Goal: Transaction & Acquisition: Purchase product/service

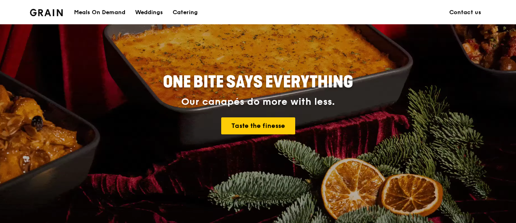
scroll to position [81, 0]
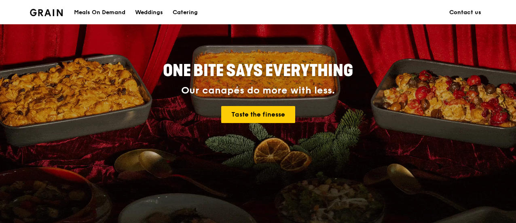
click at [475, 13] on link "Contact us" at bounding box center [465, 12] width 42 height 24
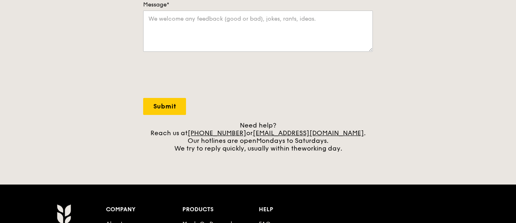
scroll to position [283, 0]
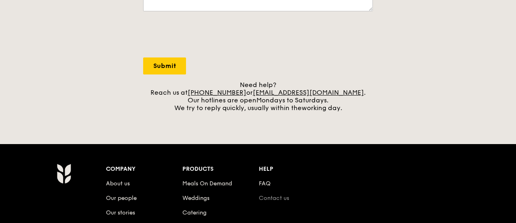
click at [285, 195] on link "Contact us" at bounding box center [274, 197] width 30 height 7
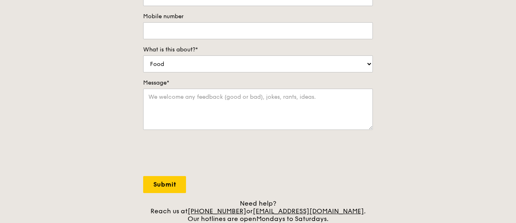
scroll to position [243, 0]
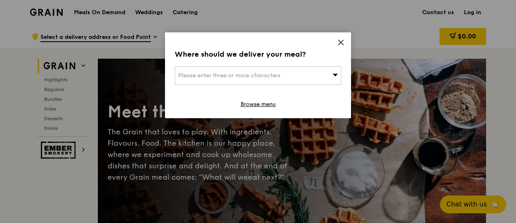
click at [231, 75] on span "Please enter three or more characters" at bounding box center [229, 75] width 102 height 7
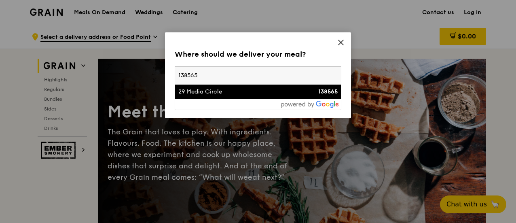
type input "138565"
click at [228, 91] on div "29 Media Circle" at bounding box center [238, 92] width 120 height 8
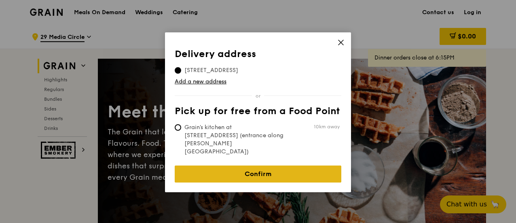
click at [262, 165] on link "Confirm" at bounding box center [258, 173] width 167 height 17
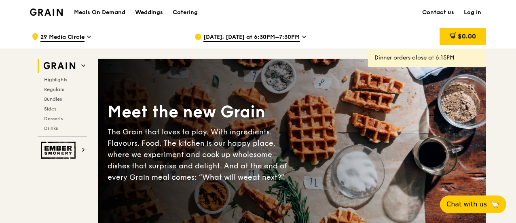
click at [303, 38] on icon at bounding box center [304, 36] width 4 height 7
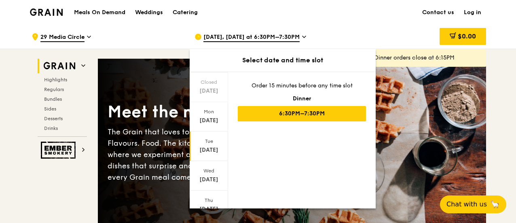
scroll to position [81, 0]
click at [208, 178] on div "Aug 27" at bounding box center [209, 178] width 36 height 8
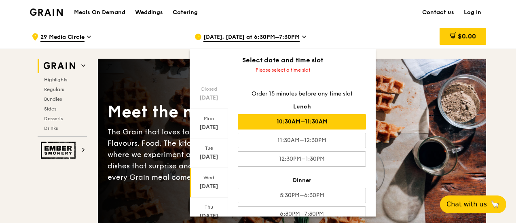
click at [322, 122] on div "10:30AM–11:30AM" at bounding box center [302, 121] width 128 height 15
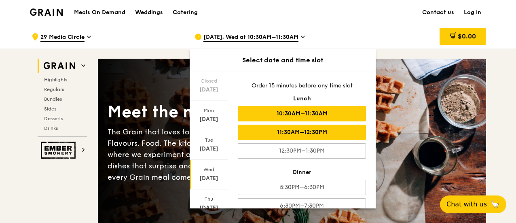
click at [263, 132] on div "11:30AM–12:30PM" at bounding box center [302, 132] width 128 height 15
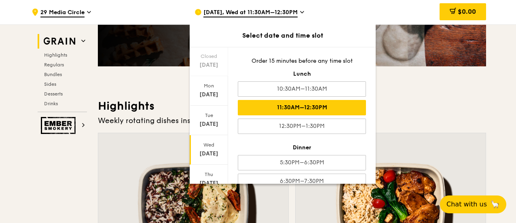
scroll to position [202, 0]
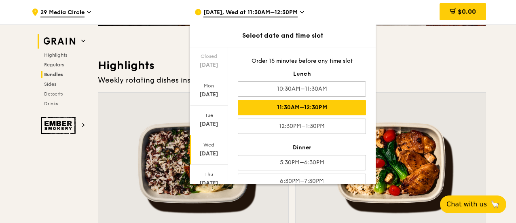
click at [60, 77] on span "Bundles" at bounding box center [53, 75] width 19 height 6
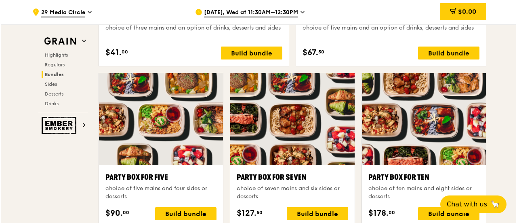
scroll to position [1607, 0]
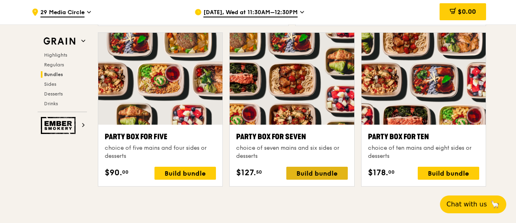
click at [324, 170] on div "Build bundle" at bounding box center [316, 173] width 61 height 13
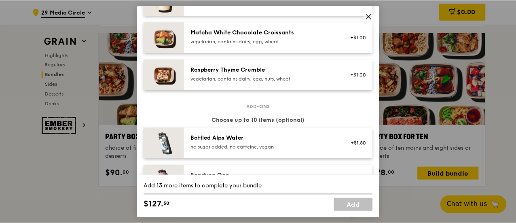
scroll to position [747, 0]
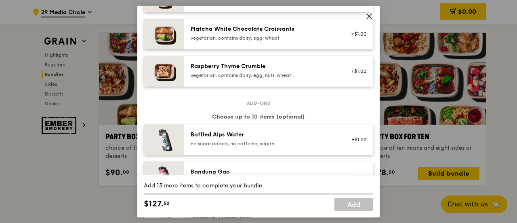
click at [370, 15] on icon at bounding box center [369, 16] width 5 height 5
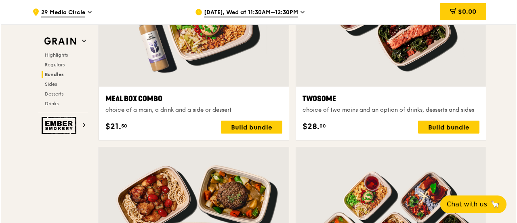
scroll to position [1243, 0]
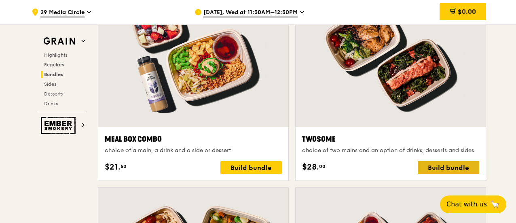
click at [433, 163] on div "Build bundle" at bounding box center [448, 167] width 61 height 13
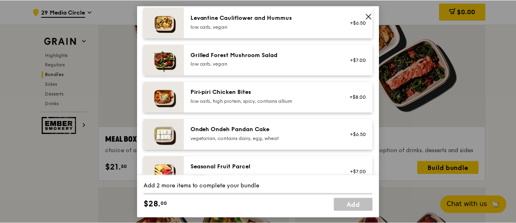
scroll to position [566, 0]
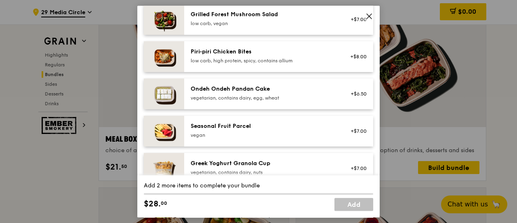
click at [367, 16] on icon at bounding box center [369, 16] width 7 height 7
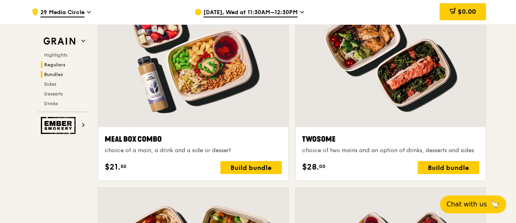
click at [63, 66] on span "Regulars" at bounding box center [54, 65] width 21 height 6
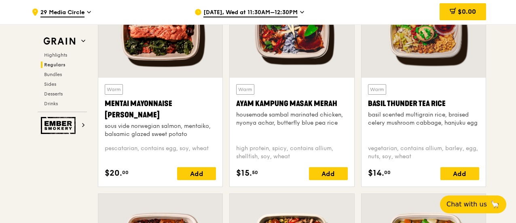
scroll to position [773, 0]
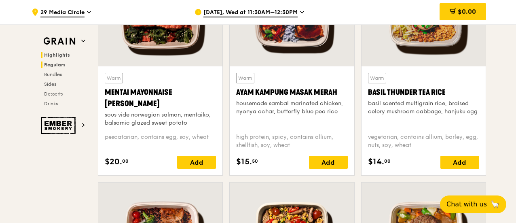
click at [63, 55] on span "Highlights" at bounding box center [57, 55] width 26 height 6
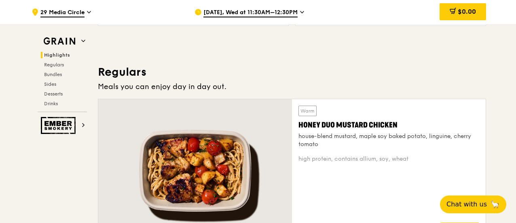
scroll to position [511, 0]
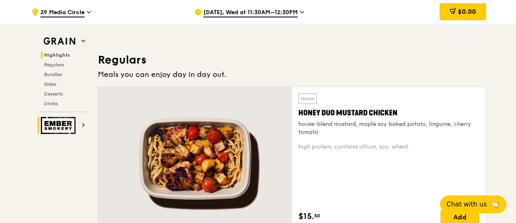
click at [60, 130] on img at bounding box center [59, 125] width 37 height 17
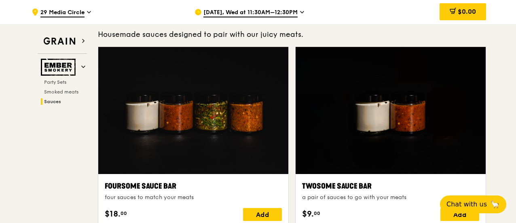
scroll to position [471, 0]
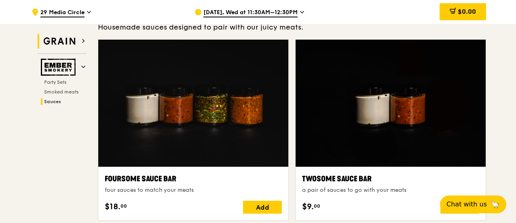
click at [60, 42] on img at bounding box center [59, 41] width 37 height 15
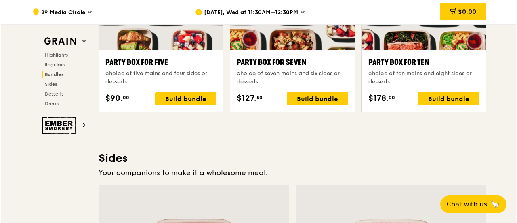
scroll to position [1683, 0]
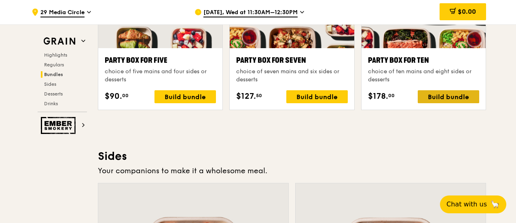
click at [430, 95] on div "Build bundle" at bounding box center [448, 96] width 61 height 13
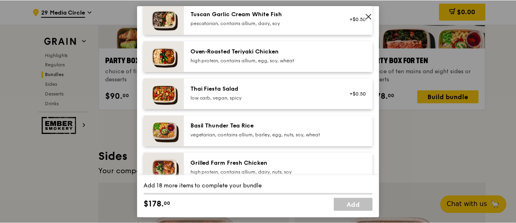
scroll to position [40, 0]
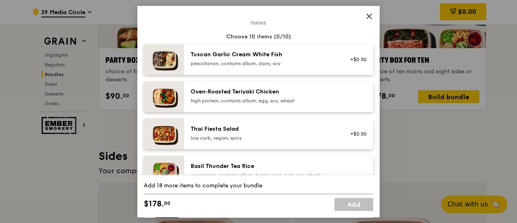
click at [369, 16] on icon at bounding box center [369, 16] width 7 height 7
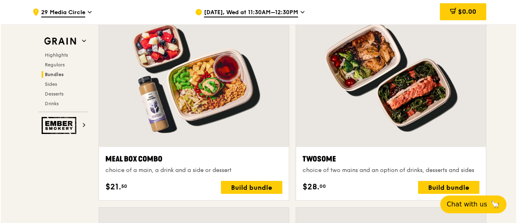
scroll to position [1213, 0]
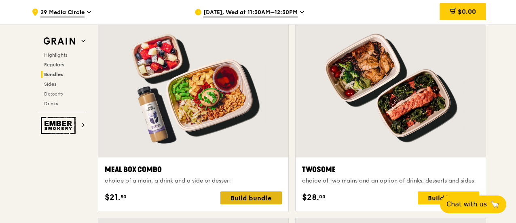
click at [236, 195] on div "Build bundle" at bounding box center [250, 197] width 61 height 13
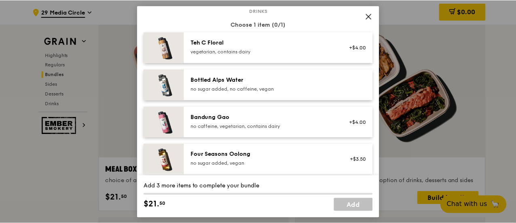
scroll to position [809, 0]
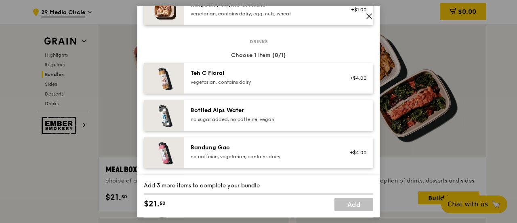
click at [372, 16] on icon at bounding box center [369, 16] width 7 height 7
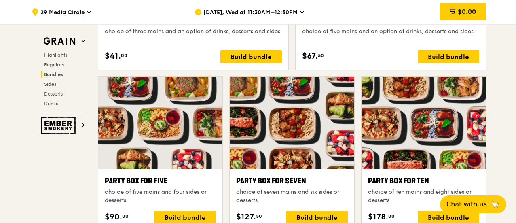
scroll to position [1496, 0]
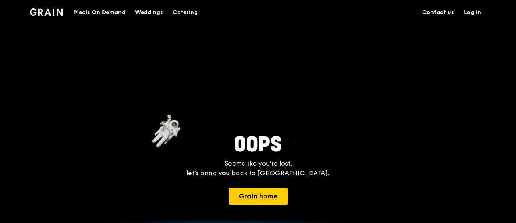
click at [276, 195] on button "Grain home" at bounding box center [258, 196] width 59 height 17
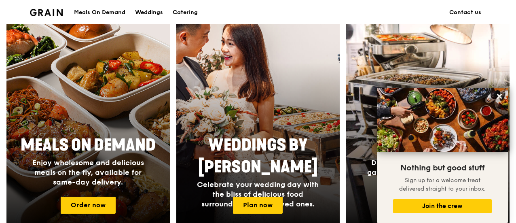
scroll to position [323, 0]
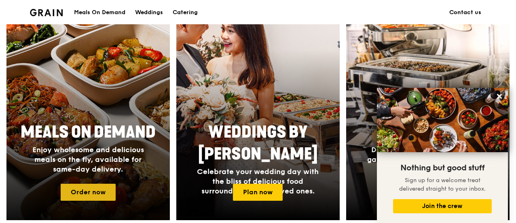
click at [93, 186] on link "Order now" at bounding box center [88, 192] width 55 height 17
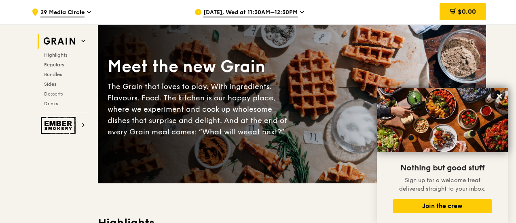
scroll to position [121, 0]
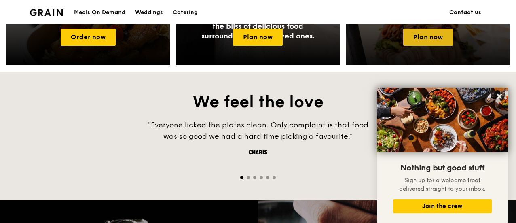
scroll to position [485, 0]
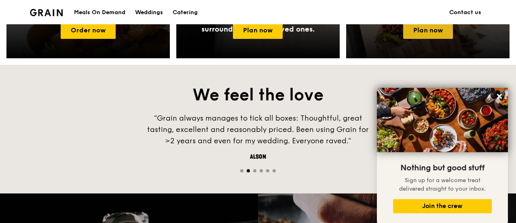
click at [418, 34] on link "Plan now" at bounding box center [428, 30] width 50 height 17
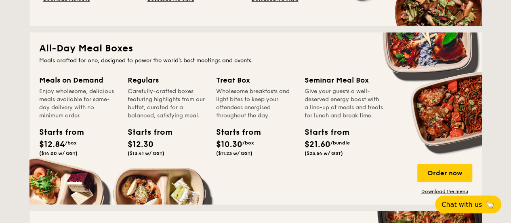
scroll to position [526, 0]
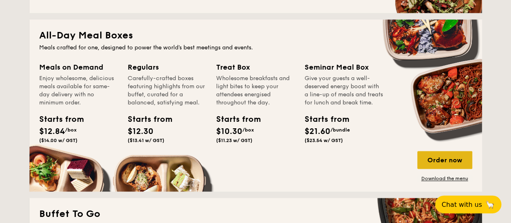
click at [438, 157] on div "Order now" at bounding box center [445, 160] width 55 height 18
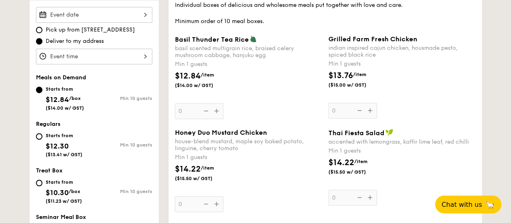
scroll to position [283, 0]
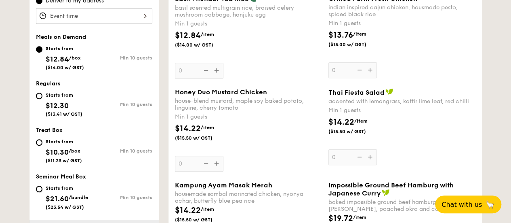
click at [39, 190] on input "Starts from $21.60 /bundle ($23.54 w/ GST) Min 10 guests" at bounding box center [39, 189] width 6 height 6
radio input "true"
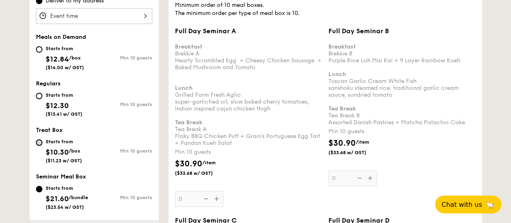
click at [38, 141] on input "Starts from $10.30 /box ($11.23 w/ GST) Min 10 guests" at bounding box center [39, 142] width 6 height 6
radio input "true"
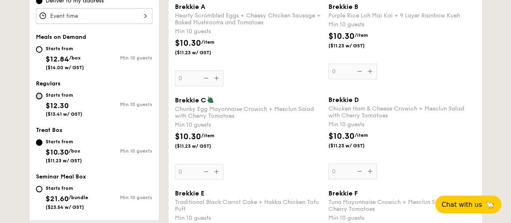
click at [38, 95] on input "Starts from $12.30 ($13.41 w/ GST) Min 10 guests" at bounding box center [39, 96] width 6 height 6
radio input "true"
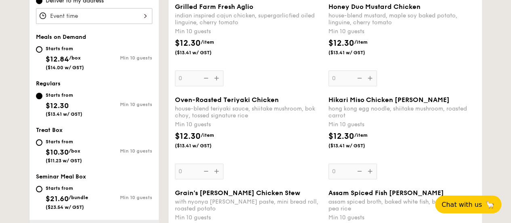
click at [218, 173] on div "Oven-Roasted Teriyaki Chicken house-blend teriyaki sauce, shiitake mushroom, bo…" at bounding box center [248, 137] width 147 height 83
click at [218, 173] on input "0" at bounding box center [199, 171] width 49 height 16
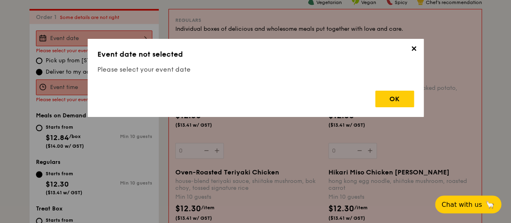
scroll to position [216, 0]
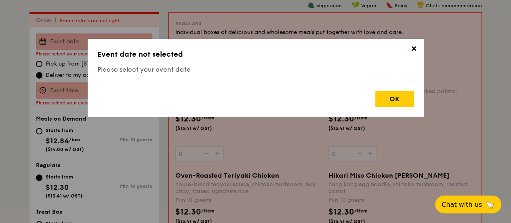
click at [396, 101] on div "OK" at bounding box center [395, 99] width 39 height 17
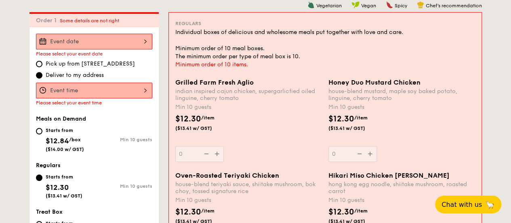
click at [108, 91] on div at bounding box center [94, 90] width 116 height 16
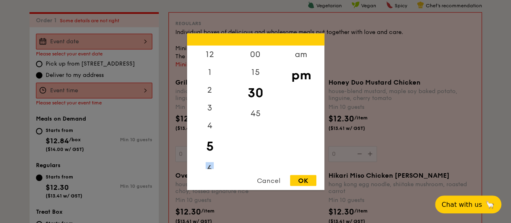
drag, startPoint x: 216, startPoint y: 143, endPoint x: 213, endPoint y: 160, distance: 18.0
click at [213, 160] on div "12 1 2 3 4 5 6 7 8 9 10 11" at bounding box center [210, 106] width 46 height 123
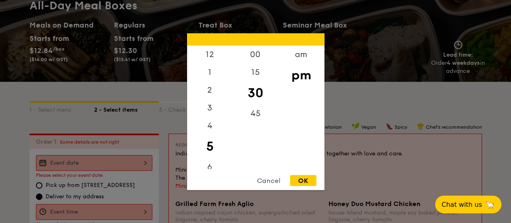
click at [116, 162] on div at bounding box center [255, 111] width 511 height 223
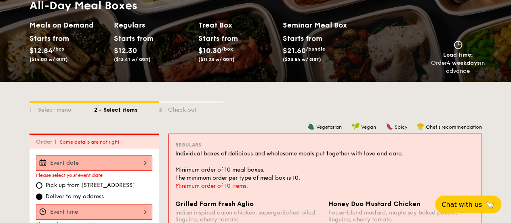
click at [146, 165] on div at bounding box center [94, 163] width 116 height 16
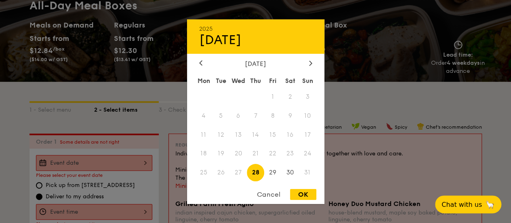
click at [238, 173] on span "27" at bounding box center [238, 172] width 17 height 17
click at [240, 172] on span "27" at bounding box center [238, 172] width 17 height 17
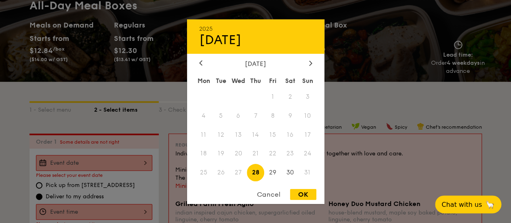
click at [236, 154] on span "20" at bounding box center [238, 153] width 17 height 17
click at [236, 173] on span "27" at bounding box center [238, 172] width 17 height 17
click at [298, 191] on div "OK" at bounding box center [303, 194] width 26 height 11
type input "Aug 28, 2025"
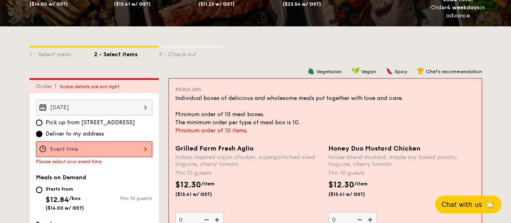
scroll to position [175, 0]
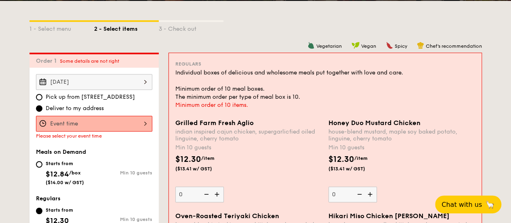
click at [139, 123] on div at bounding box center [94, 124] width 116 height 16
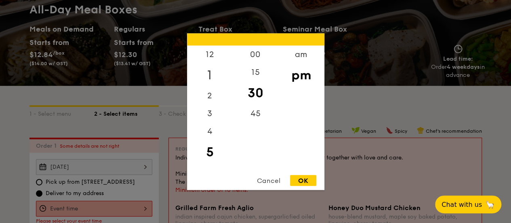
scroll to position [54, 0]
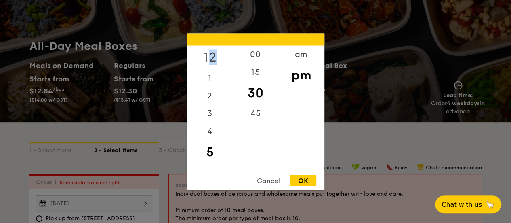
click at [211, 53] on div "12" at bounding box center [210, 56] width 46 height 23
click at [253, 57] on div "00" at bounding box center [256, 56] width 46 height 23
click at [300, 179] on div "OK" at bounding box center [303, 180] width 26 height 11
type input "12:00PM"
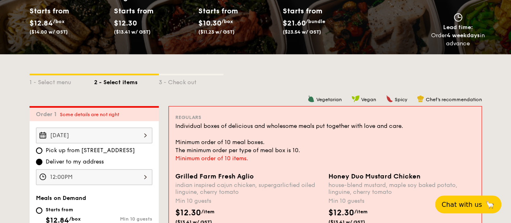
scroll to position [135, 0]
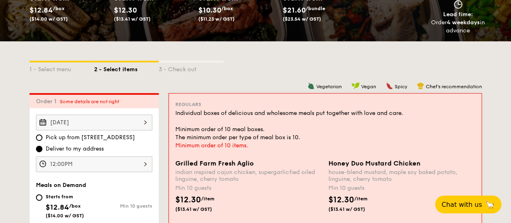
click at [144, 118] on div "Aug 28, 2025" at bounding box center [94, 122] width 116 height 16
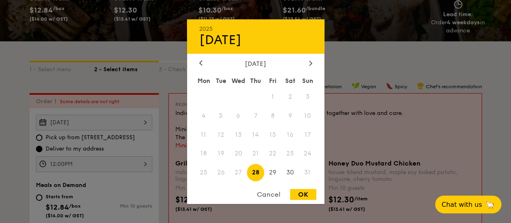
click at [237, 171] on span "27" at bounding box center [238, 172] width 17 height 17
click at [302, 190] on div "OK" at bounding box center [303, 194] width 26 height 11
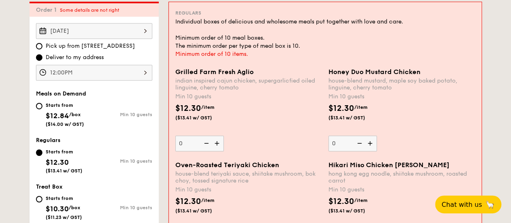
scroll to position [216, 0]
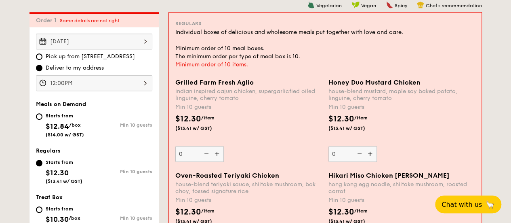
click at [217, 154] on img at bounding box center [218, 153] width 12 height 15
click at [217, 154] on input "0" at bounding box center [199, 154] width 49 height 16
type input "10"
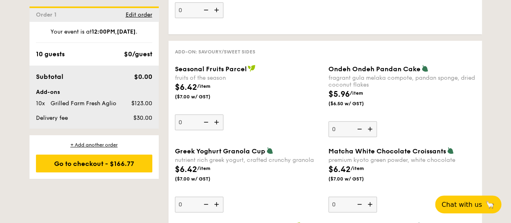
scroll to position [1186, 0]
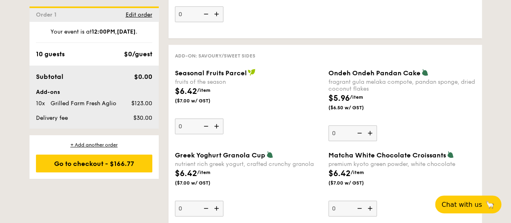
click at [217, 122] on img at bounding box center [217, 125] width 12 height 15
click at [217, 122] on input "0" at bounding box center [199, 126] width 49 height 16
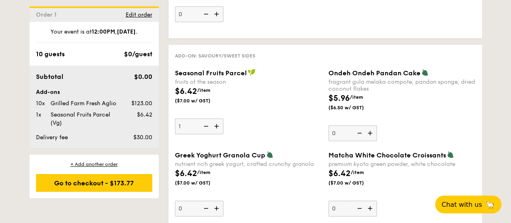
click at [217, 122] on img at bounding box center [217, 125] width 12 height 15
click at [217, 122] on input "1" at bounding box center [199, 126] width 49 height 16
click at [217, 122] on img at bounding box center [217, 125] width 12 height 15
click at [217, 122] on input "2" at bounding box center [199, 126] width 49 height 16
click at [217, 122] on img at bounding box center [217, 125] width 12 height 15
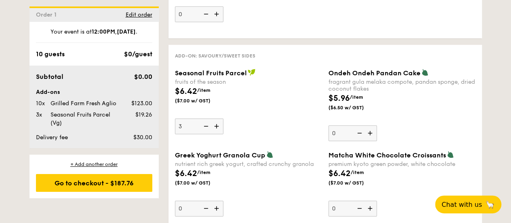
click at [217, 122] on input "3" at bounding box center [199, 126] width 49 height 16
click at [217, 122] on img at bounding box center [217, 125] width 12 height 15
click at [217, 122] on input "4" at bounding box center [199, 126] width 49 height 16
click at [217, 122] on img at bounding box center [217, 125] width 12 height 15
click at [217, 122] on input "5" at bounding box center [199, 126] width 49 height 16
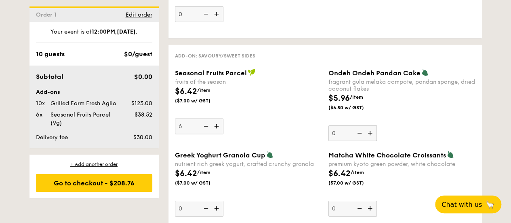
click at [217, 122] on img at bounding box center [217, 125] width 12 height 15
click at [217, 122] on input "6" at bounding box center [199, 126] width 49 height 16
type input "7"
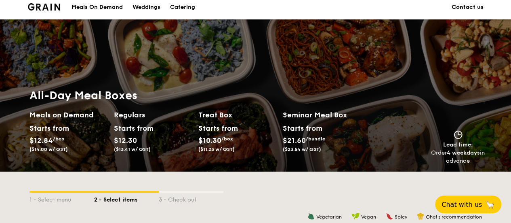
scroll to position [0, 0]
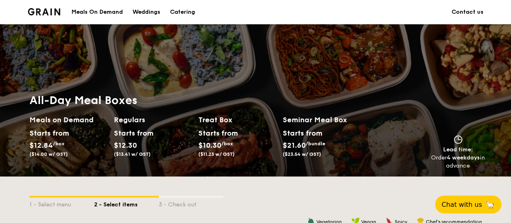
click at [103, 12] on div "Meals On Demand" at bounding box center [97, 12] width 51 height 24
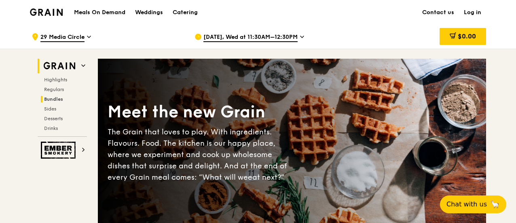
click at [57, 99] on span "Bundles" at bounding box center [53, 99] width 19 height 6
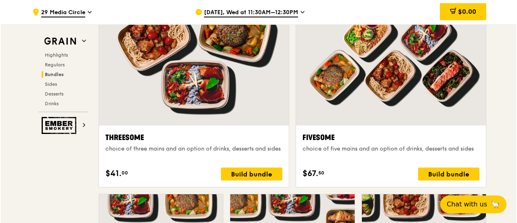
scroll to position [1607, 0]
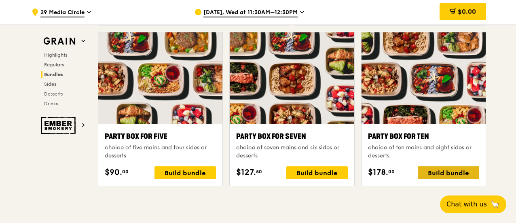
click at [442, 169] on div "Build bundle" at bounding box center [448, 172] width 61 height 13
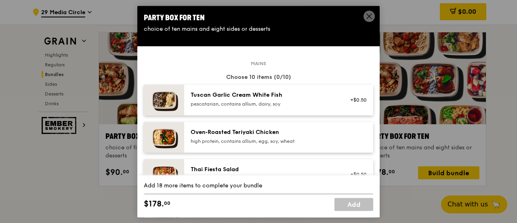
click at [236, 139] on div "high protein, contains allium, egg, soy, wheat" at bounding box center [263, 141] width 145 height 6
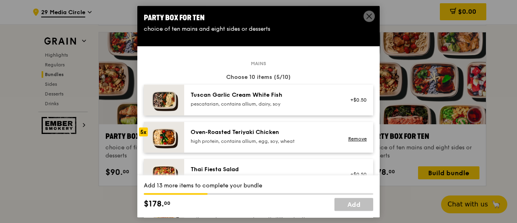
click at [236, 139] on div "high protein, contains allium, egg, soy, wheat" at bounding box center [263, 141] width 145 height 6
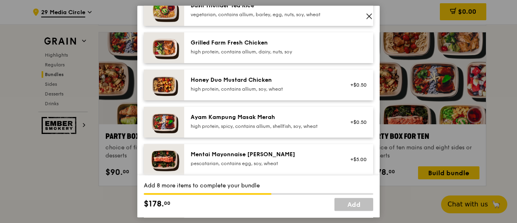
scroll to position [202, 0]
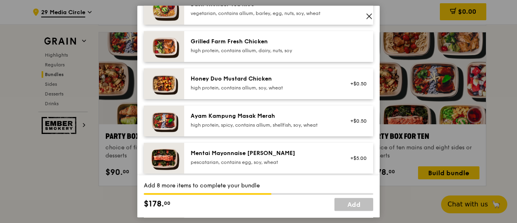
click at [248, 160] on div "pescatarian, contains egg, soy, wheat" at bounding box center [263, 162] width 145 height 6
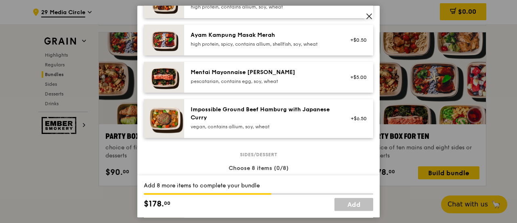
click at [239, 79] on div "pescatarian, contains egg, soy, wheat" at bounding box center [263, 81] width 145 height 6
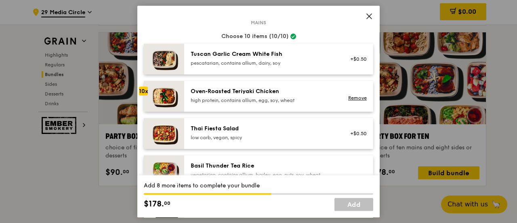
scroll to position [40, 0]
click at [365, 15] on span at bounding box center [369, 16] width 11 height 11
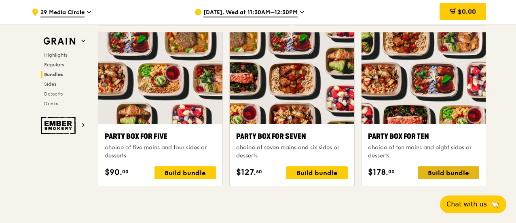
click at [428, 173] on div "Build bundle" at bounding box center [448, 172] width 61 height 13
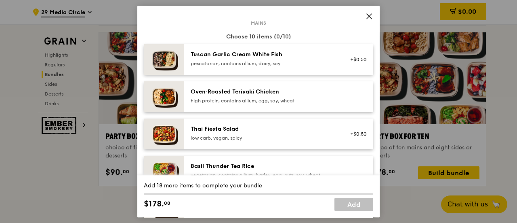
click at [213, 95] on div "Oven‑Roasted Teriyaki Chicken" at bounding box center [263, 92] width 145 height 8
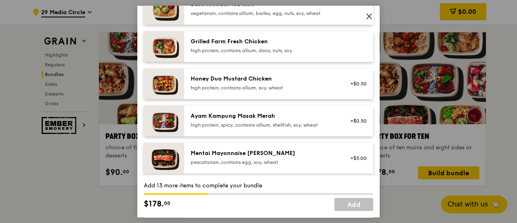
scroll to position [243, 0]
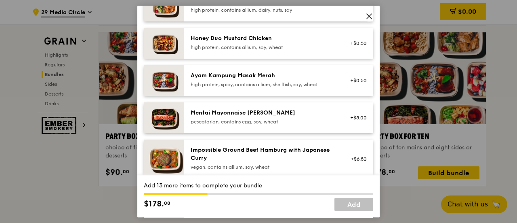
click at [221, 118] on div "Mentai Mayonnaise Aburi Salmon pescatarian, contains egg, soy, wheat" at bounding box center [263, 117] width 145 height 16
click at [208, 157] on div "Impossible Ground Beef Hamburg with Japanese Curry" at bounding box center [263, 154] width 145 height 16
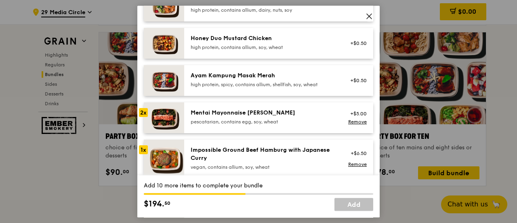
click at [208, 157] on div "Impossible Ground Beef Hamburg with Japanese Curry" at bounding box center [263, 154] width 145 height 16
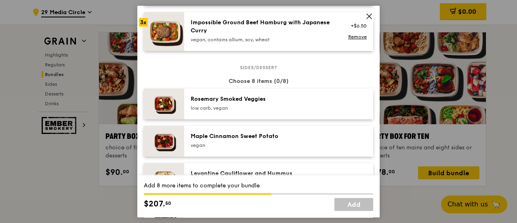
scroll to position [404, 0]
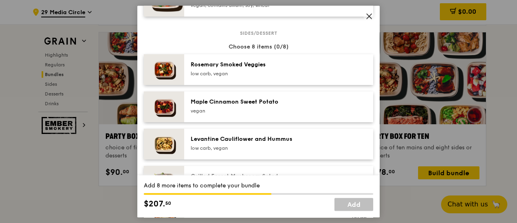
click at [201, 146] on div "low carb, vegan" at bounding box center [263, 148] width 145 height 6
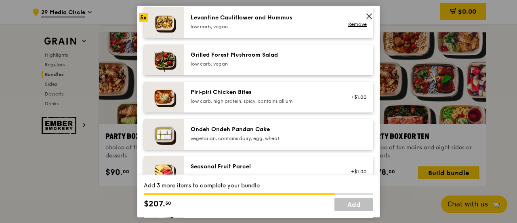
scroll to position [566, 0]
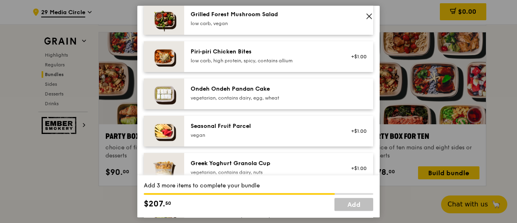
click at [199, 129] on div "Seasonal Fruit Parcel" at bounding box center [263, 126] width 145 height 8
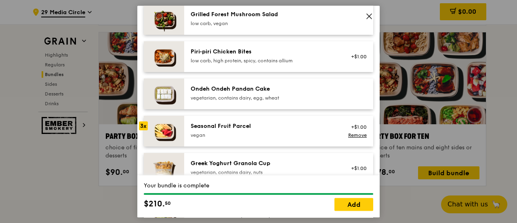
click at [199, 129] on div "Seasonal Fruit Parcel" at bounding box center [263, 126] width 145 height 8
click at [201, 128] on div "Seasonal Fruit Parcel" at bounding box center [263, 126] width 145 height 8
click at [202, 126] on div "Seasonal Fruit Parcel" at bounding box center [263, 126] width 145 height 8
click at [170, 129] on img at bounding box center [164, 131] width 40 height 31
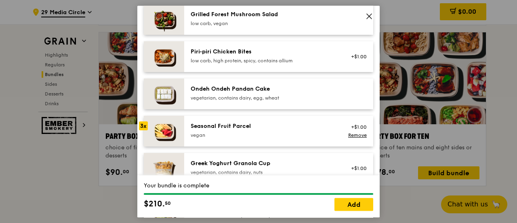
click at [169, 129] on img at bounding box center [164, 131] width 40 height 31
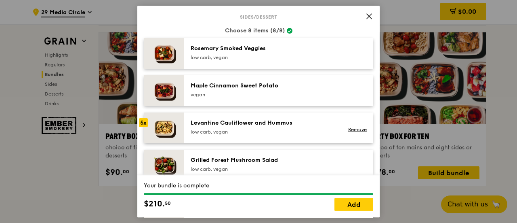
scroll to position [404, 0]
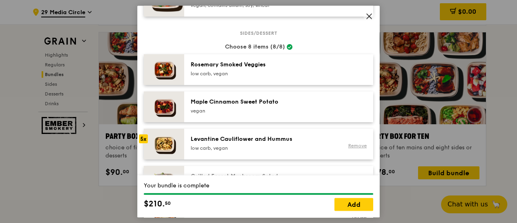
click at [355, 145] on link "Remove" at bounding box center [357, 146] width 19 height 6
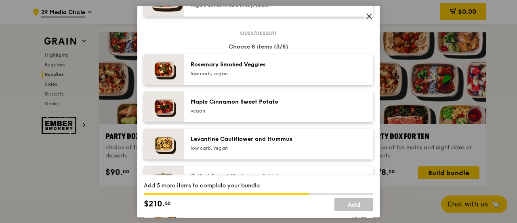
click at [215, 143] on div "Levantine Cauliflower and Hummus low carb, vegan" at bounding box center [263, 143] width 145 height 16
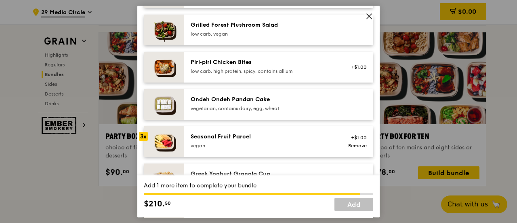
scroll to position [566, 0]
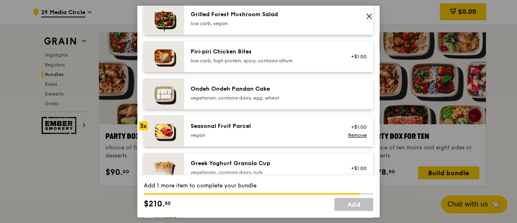
click at [204, 129] on div "Seasonal Fruit Parcel" at bounding box center [263, 126] width 145 height 8
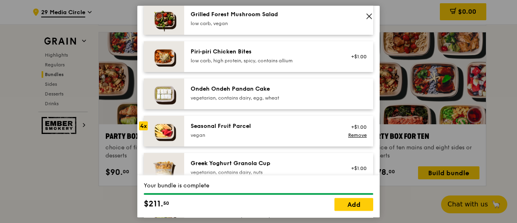
click at [204, 129] on div "Seasonal Fruit Parcel" at bounding box center [263, 126] width 145 height 8
click at [203, 125] on div "Seasonal Fruit Parcel" at bounding box center [263, 126] width 145 height 8
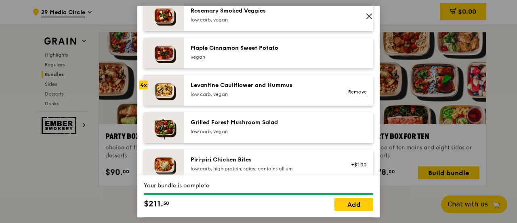
scroll to position [445, 0]
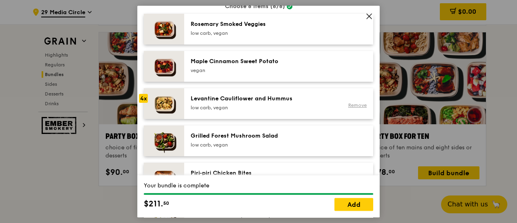
click at [359, 103] on link "Remove" at bounding box center [357, 105] width 19 height 6
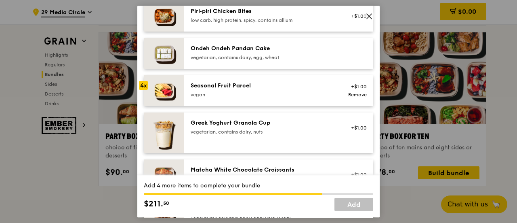
scroll to position [647, 0]
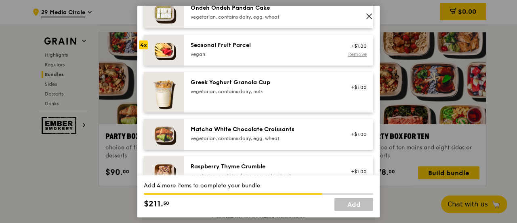
click at [348, 53] on link "Remove" at bounding box center [357, 54] width 19 height 6
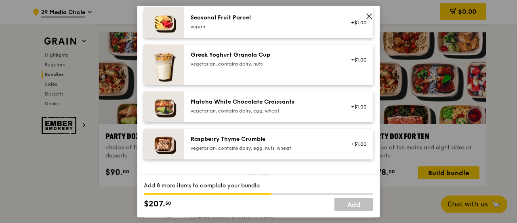
scroll to position [687, 0]
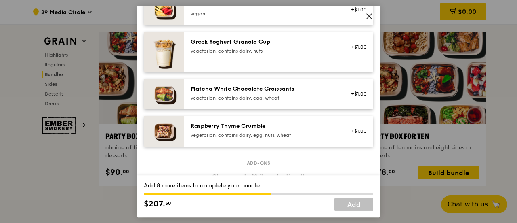
click at [246, 91] on div "Matcha White Chocolate Croissants" at bounding box center [263, 89] width 145 height 8
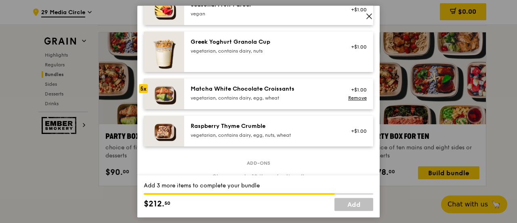
click at [239, 128] on div "Raspberry Thyme Crumble" at bounding box center [263, 126] width 145 height 8
click at [239, 127] on div "Raspberry Thyme Crumble" at bounding box center [263, 126] width 145 height 8
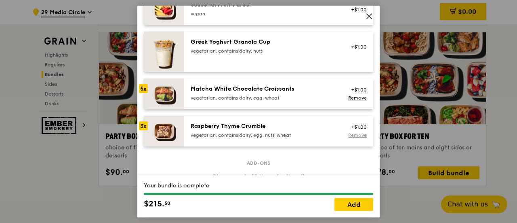
click at [348, 132] on link "Remove" at bounding box center [357, 135] width 19 height 6
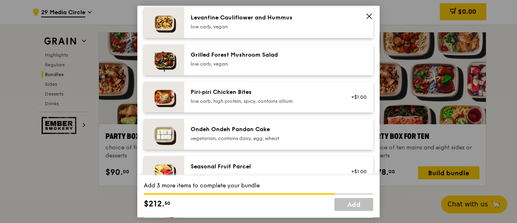
scroll to position [485, 0]
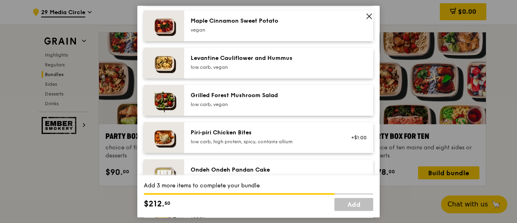
click at [230, 102] on div "low carb, vegan" at bounding box center [263, 104] width 145 height 6
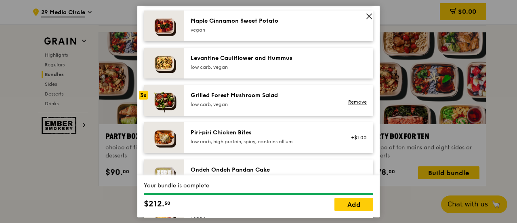
click at [229, 102] on div "low carb, vegan" at bounding box center [263, 104] width 145 height 6
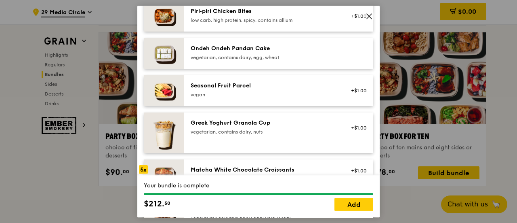
scroll to position [647, 0]
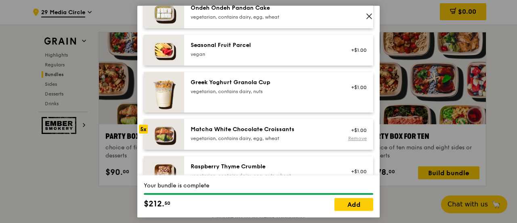
click at [349, 137] on link "Remove" at bounding box center [357, 138] width 19 height 6
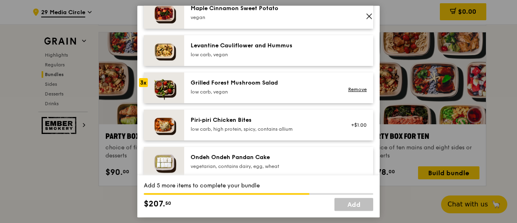
scroll to position [485, 0]
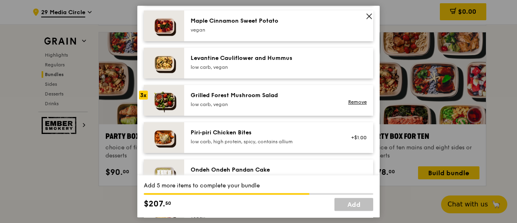
click at [216, 95] on div "Grilled Forest Mushroom Salad" at bounding box center [263, 95] width 145 height 8
click at [208, 56] on div "Levantine Cauliflower and Hummus" at bounding box center [263, 58] width 145 height 8
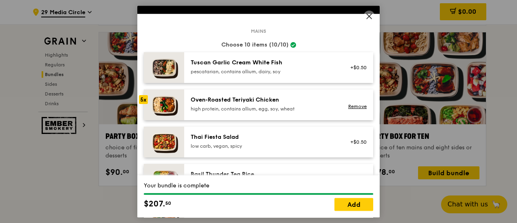
scroll to position [19, 0]
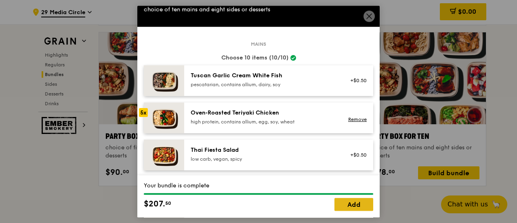
click at [344, 205] on link "Add" at bounding box center [354, 204] width 39 height 13
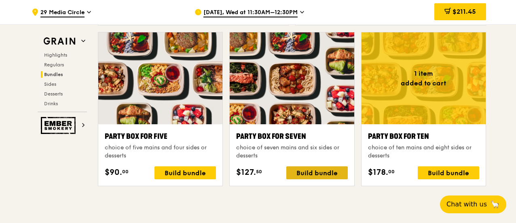
click at [307, 170] on div "Build bundle" at bounding box center [316, 172] width 61 height 13
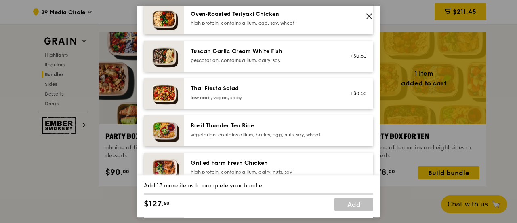
scroll to position [40, 0]
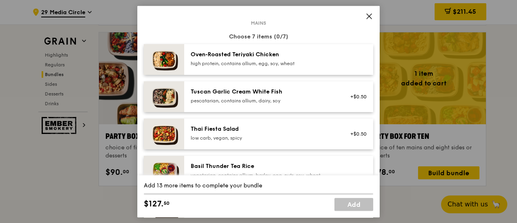
click at [262, 95] on div "Tuscan Garlic Cream White Fish" at bounding box center [263, 92] width 145 height 8
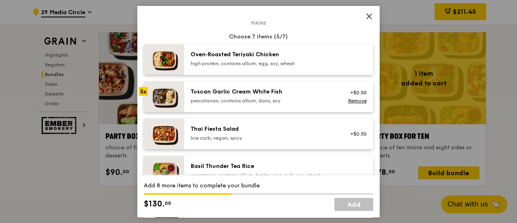
click at [262, 95] on div "Tuscan Garlic Cream White Fish" at bounding box center [263, 92] width 145 height 8
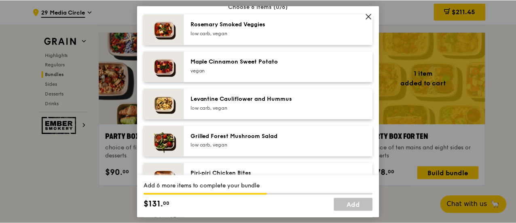
scroll to position [364, 0]
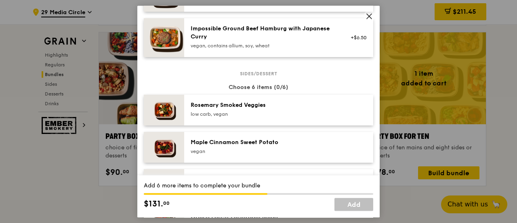
click at [219, 115] on div "low carb, vegan" at bounding box center [263, 114] width 145 height 6
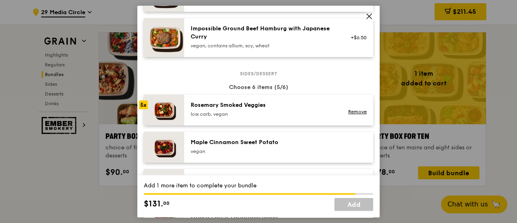
click at [219, 115] on div "low carb, vegan" at bounding box center [263, 114] width 145 height 6
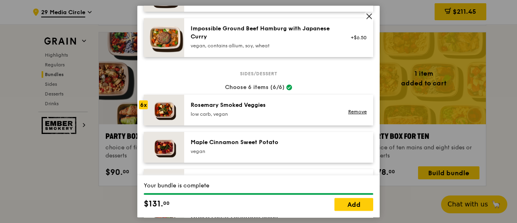
click at [214, 111] on div "low carb, vegan" at bounding box center [263, 114] width 145 height 6
click at [345, 204] on link "Add" at bounding box center [354, 204] width 39 height 13
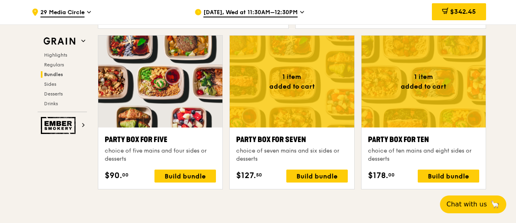
scroll to position [1648, 0]
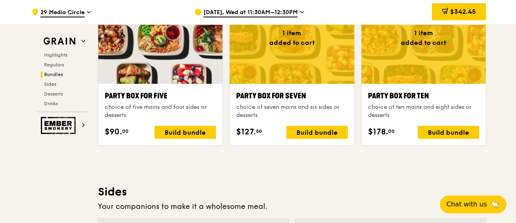
click at [444, 11] on icon at bounding box center [445, 11] width 6 height 6
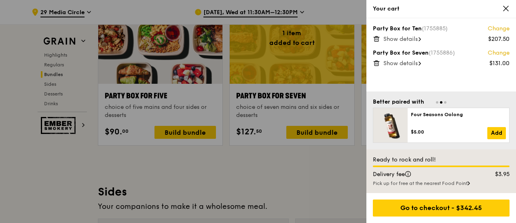
click at [410, 62] on span "Show details" at bounding box center [400, 63] width 34 height 7
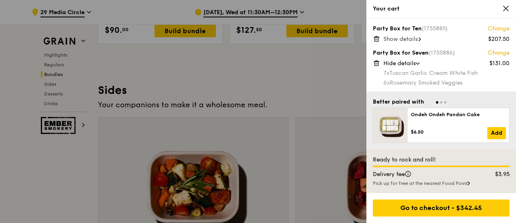
scroll to position [1769, 0]
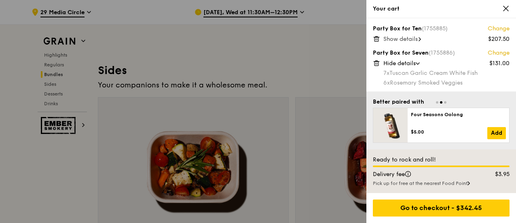
click at [418, 63] on icon at bounding box center [417, 64] width 3 height 2
click at [418, 63] on span "Show details" at bounding box center [400, 63] width 34 height 7
click at [420, 38] on div "Show details" at bounding box center [446, 39] width 126 height 8
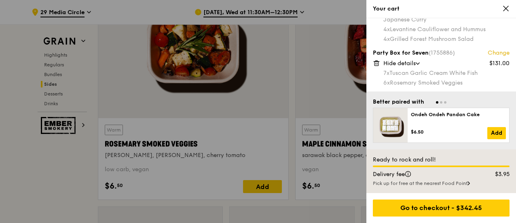
scroll to position [1890, 0]
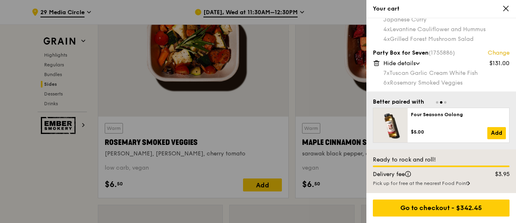
click at [452, 73] on div "7x Tuscan Garlic Cream White Fish" at bounding box center [446, 73] width 126 height 8
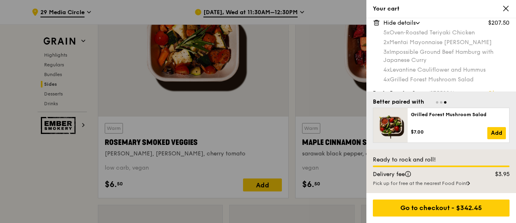
scroll to position [57, 0]
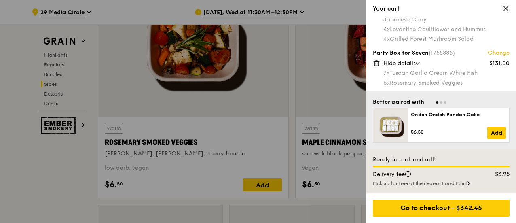
click at [305, 98] on div at bounding box center [258, 111] width 516 height 223
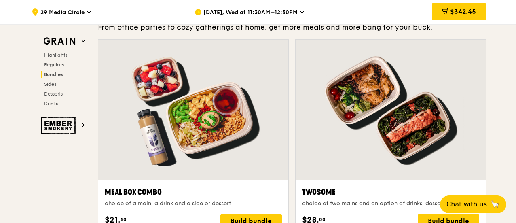
scroll to position [1203, 0]
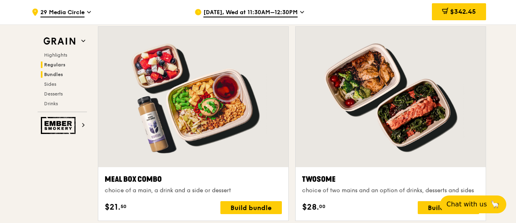
click at [56, 64] on span "Regulars" at bounding box center [54, 65] width 21 height 6
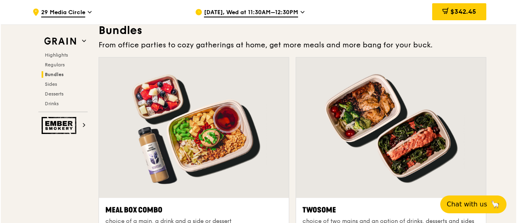
scroll to position [1253, 0]
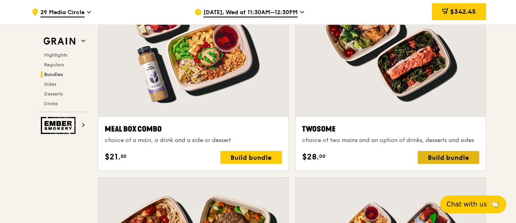
click at [466, 155] on div "Build bundle" at bounding box center [448, 157] width 61 height 13
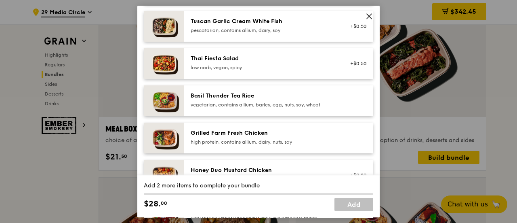
scroll to position [121, 0]
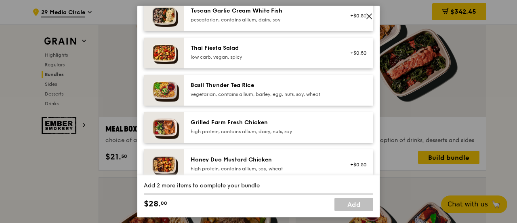
click at [293, 127] on div "Grilled Farm Fresh Chicken high protein, contains allium, dairy, nuts, soy" at bounding box center [263, 126] width 145 height 16
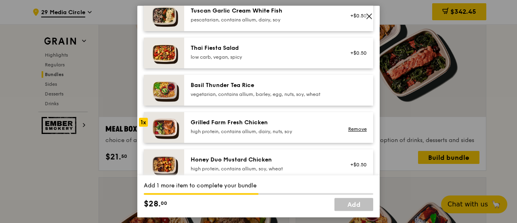
click at [293, 127] on div "Grilled Farm Fresh Chicken high protein, contains allium, dairy, nuts, soy" at bounding box center [263, 126] width 145 height 16
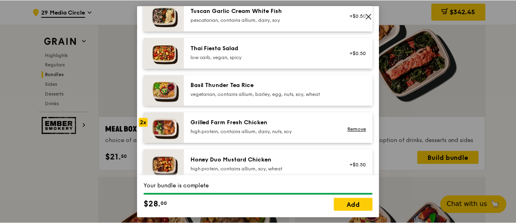
scroll to position [162, 0]
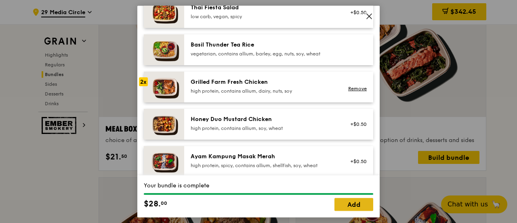
click at [347, 203] on link "Add" at bounding box center [354, 204] width 39 height 13
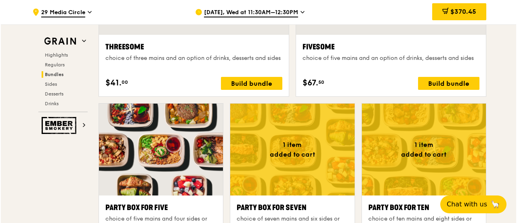
scroll to position [1577, 0]
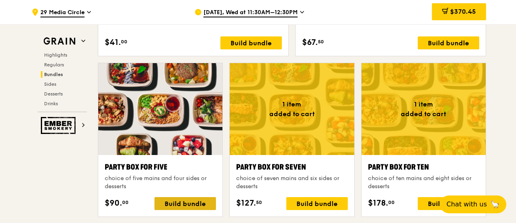
click at [176, 201] on div "Build bundle" at bounding box center [184, 203] width 61 height 13
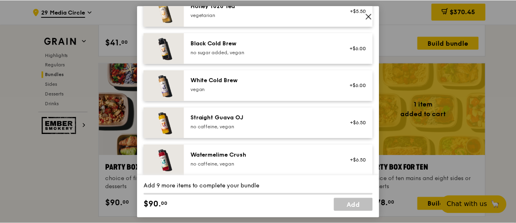
scroll to position [1030, 0]
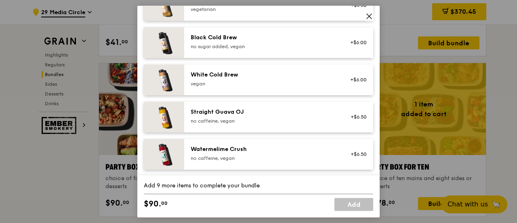
click at [370, 17] on icon at bounding box center [369, 16] width 5 height 5
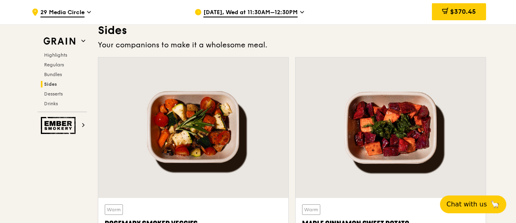
scroll to position [1940, 0]
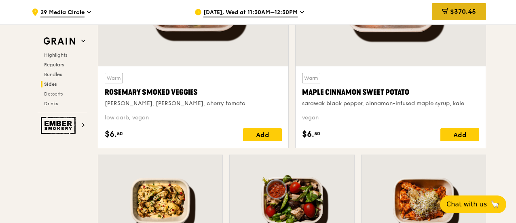
click at [447, 13] on icon at bounding box center [445, 11] width 6 height 6
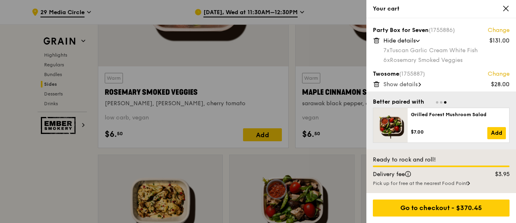
scroll to position [81, 0]
click at [420, 83] on div "Show details" at bounding box center [446, 83] width 126 height 8
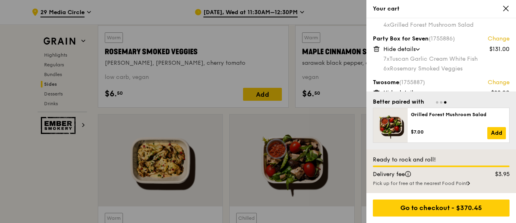
scroll to position [91, 0]
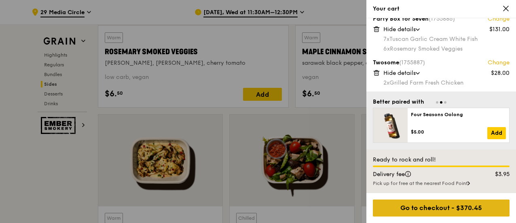
click at [394, 206] on div "Go to checkout - $370.45" at bounding box center [441, 207] width 137 height 17
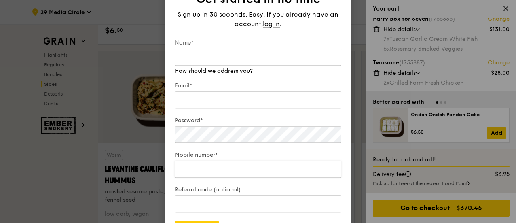
scroll to position [2062, 0]
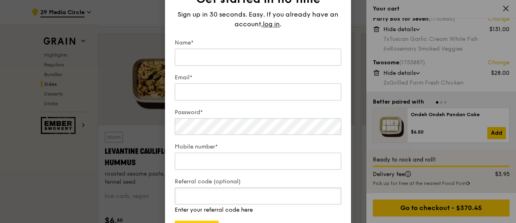
click at [253, 201] on input "Referral code (optional)" at bounding box center [258, 195] width 167 height 17
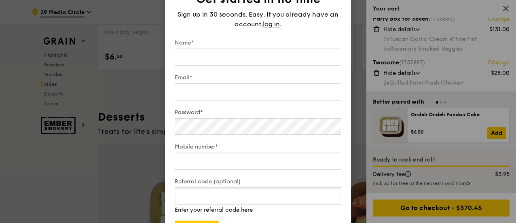
scroll to position [2304, 0]
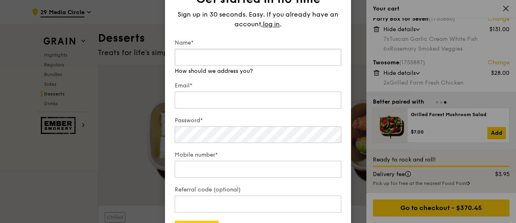
click at [236, 57] on input "Name*" at bounding box center [258, 57] width 167 height 17
type input "Connie Wong"
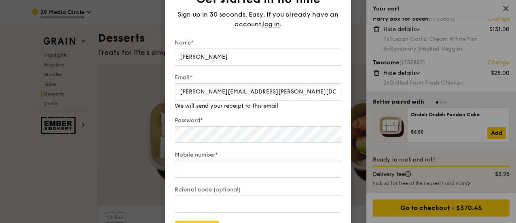
type input "connie.wong.1@brenntag.com"
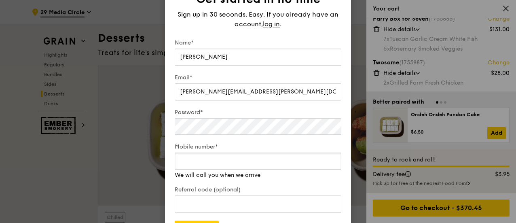
click at [221, 173] on div "Mobile number* We will call you when we arrive" at bounding box center [258, 161] width 167 height 36
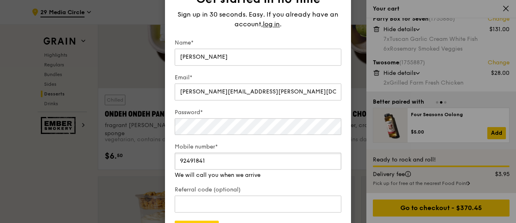
scroll to position [2506, 0]
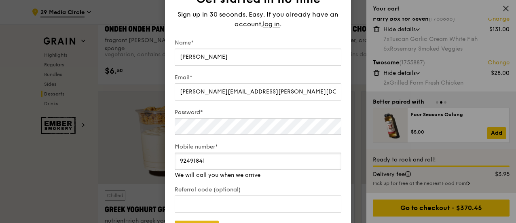
type input "92491841"
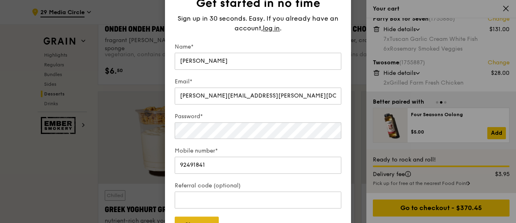
click at [207, 220] on form "Name* Connie Wong Email* connie.wong.1@brenntag.com Password* Mobile number* 92…" at bounding box center [258, 138] width 167 height 190
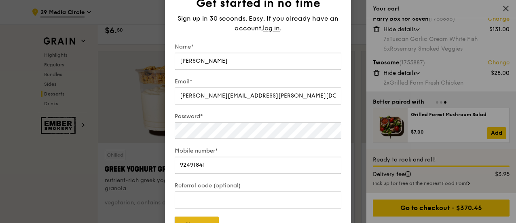
click at [203, 217] on button "Sign up" at bounding box center [197, 224] width 44 height 17
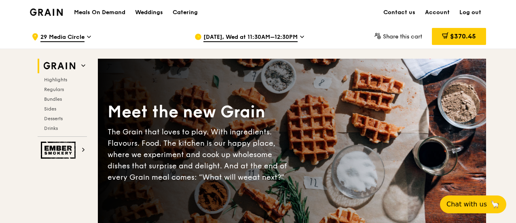
click at [303, 36] on icon at bounding box center [301, 37] width 3 height 2
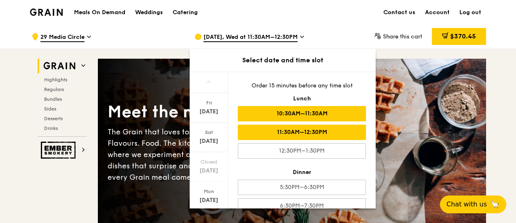
click at [295, 115] on div "10:30AM–11:30AM" at bounding box center [302, 113] width 128 height 15
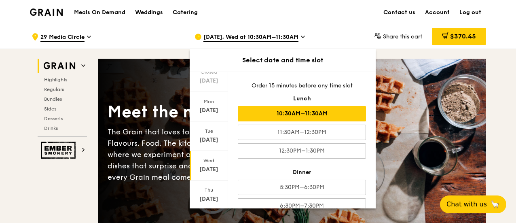
scroll to position [95, 0]
click at [208, 161] on div "[DATE]" at bounding box center [209, 164] width 36 height 8
click at [403, 109] on div "Meet the new Grain The Grain that loves to play. With ingredients. Flavours. Fo…" at bounding box center [292, 143] width 388 height 104
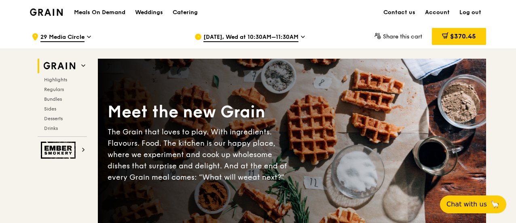
click at [444, 36] on icon at bounding box center [445, 35] width 6 height 6
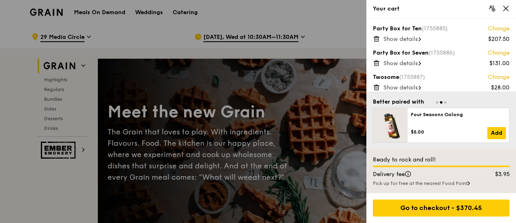
click at [420, 38] on icon at bounding box center [419, 39] width 2 height 4
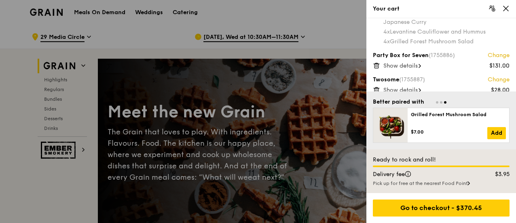
scroll to position [61, 0]
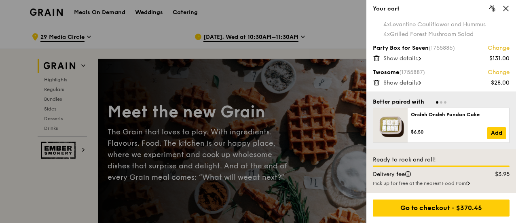
click at [418, 59] on span "Show details" at bounding box center [400, 58] width 34 height 7
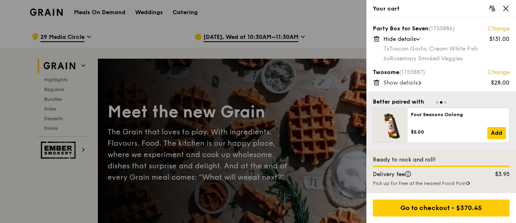
scroll to position [40, 0]
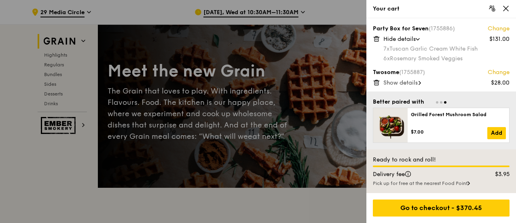
click at [421, 83] on div "Show details" at bounding box center [446, 83] width 126 height 8
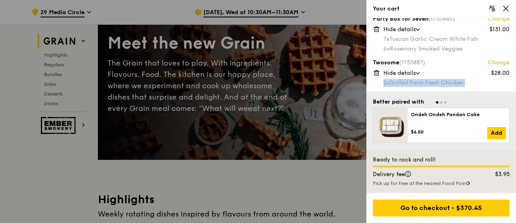
scroll to position [81, 0]
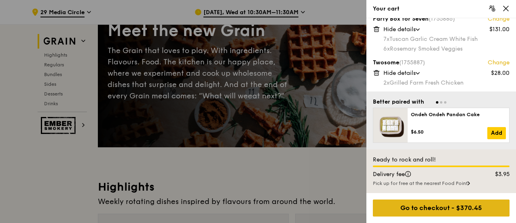
click at [443, 208] on div "Go to checkout - $370.45" at bounding box center [441, 207] width 137 height 17
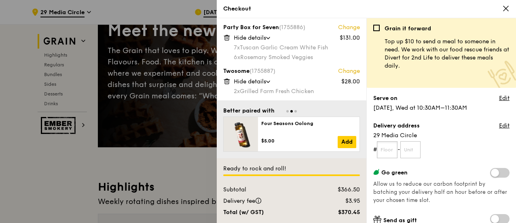
drag, startPoint x: 387, startPoint y: 148, endPoint x: 398, endPoint y: 151, distance: 11.4
click at [387, 148] on input "text" at bounding box center [387, 149] width 21 height 17
type input "10"
click at [410, 153] on input "text" at bounding box center [410, 149] width 21 height 17
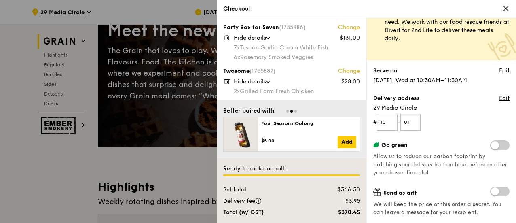
scroll to position [40, 0]
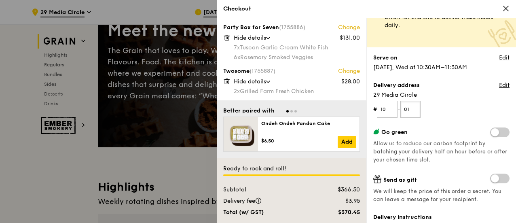
type input "01"
click at [500, 133] on span at bounding box center [499, 132] width 19 height 10
click at [492, 133] on input "checkbox" at bounding box center [492, 133] width 0 height 0
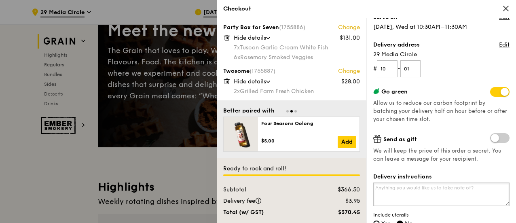
click at [412, 188] on textarea "Delivery instructions" at bounding box center [441, 193] width 136 height 23
click at [490, 92] on span at bounding box center [499, 92] width 19 height 10
click at [492, 93] on input "checkbox" at bounding box center [492, 93] width 0 height 0
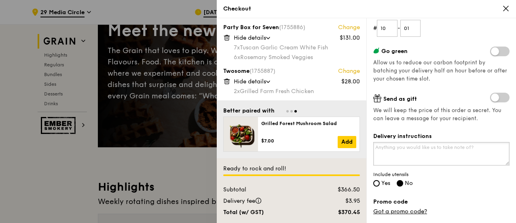
click at [407, 152] on textarea "Delivery instructions" at bounding box center [441, 153] width 136 height 23
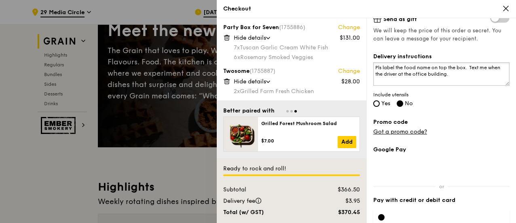
scroll to position [202, 0]
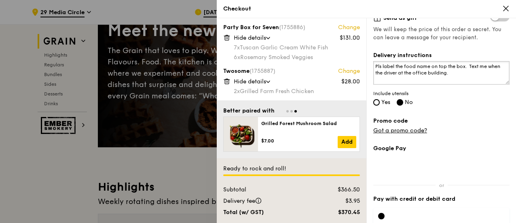
click at [470, 63] on textarea "Pls label the food name on top the box. Text me when the driver at the office b…" at bounding box center [441, 72] width 136 height 23
click at [470, 68] on textarea "Pls label the food name on top the box. Call or Text me when the driver at the …" at bounding box center [441, 72] width 136 height 23
type textarea "Pls label the food name on top the box. Call or Text me when the driver at the …"
click at [376, 103] on input "Yes" at bounding box center [376, 102] width 6 height 6
radio input "true"
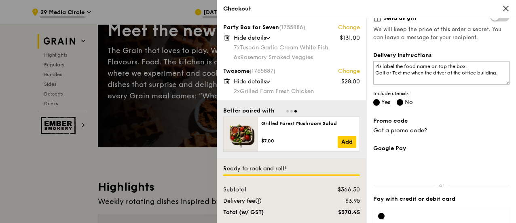
radio input "false"
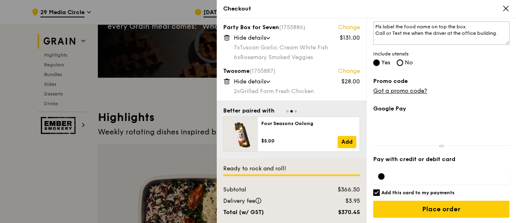
scroll to position [162, 0]
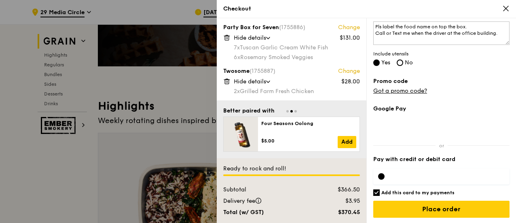
click at [376, 190] on input "Add this card to my payments" at bounding box center [376, 192] width 6 height 6
checkbox input "false"
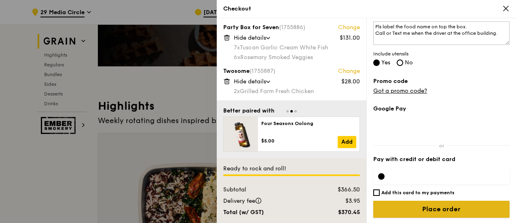
click at [436, 209] on input "Place order" at bounding box center [441, 209] width 136 height 17
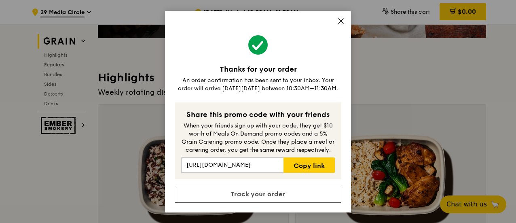
scroll to position [202, 0]
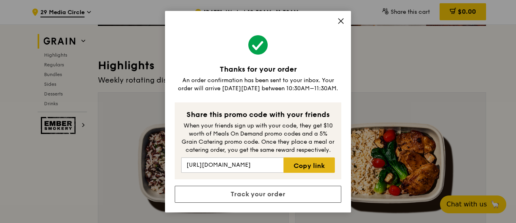
click at [305, 161] on link "Copy link" at bounding box center [308, 164] width 51 height 15
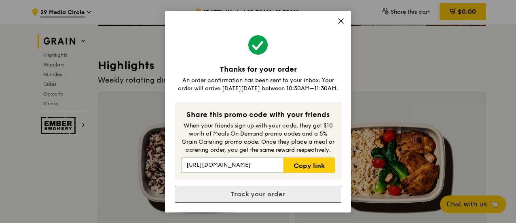
click at [257, 194] on link "Track your order" at bounding box center [258, 194] width 167 height 17
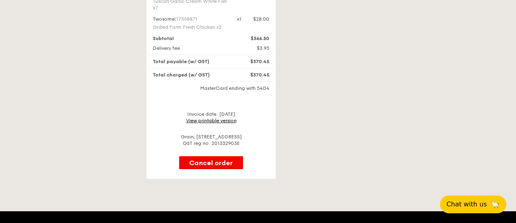
scroll to position [283, 0]
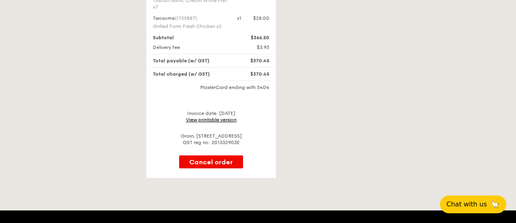
click at [207, 117] on link "View printable version" at bounding box center [211, 120] width 51 height 6
